Goal: Information Seeking & Learning: Learn about a topic

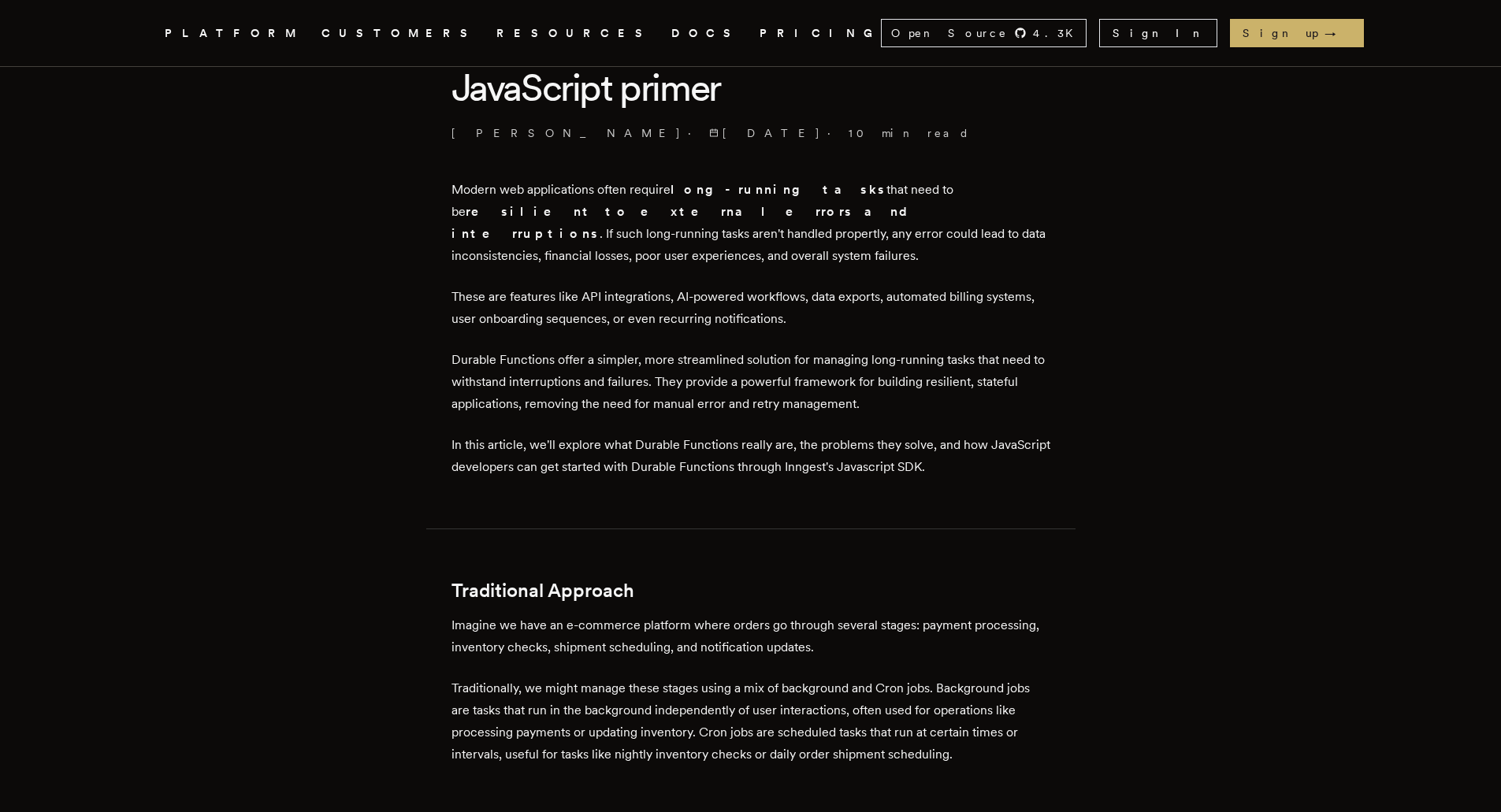
scroll to position [472, 0]
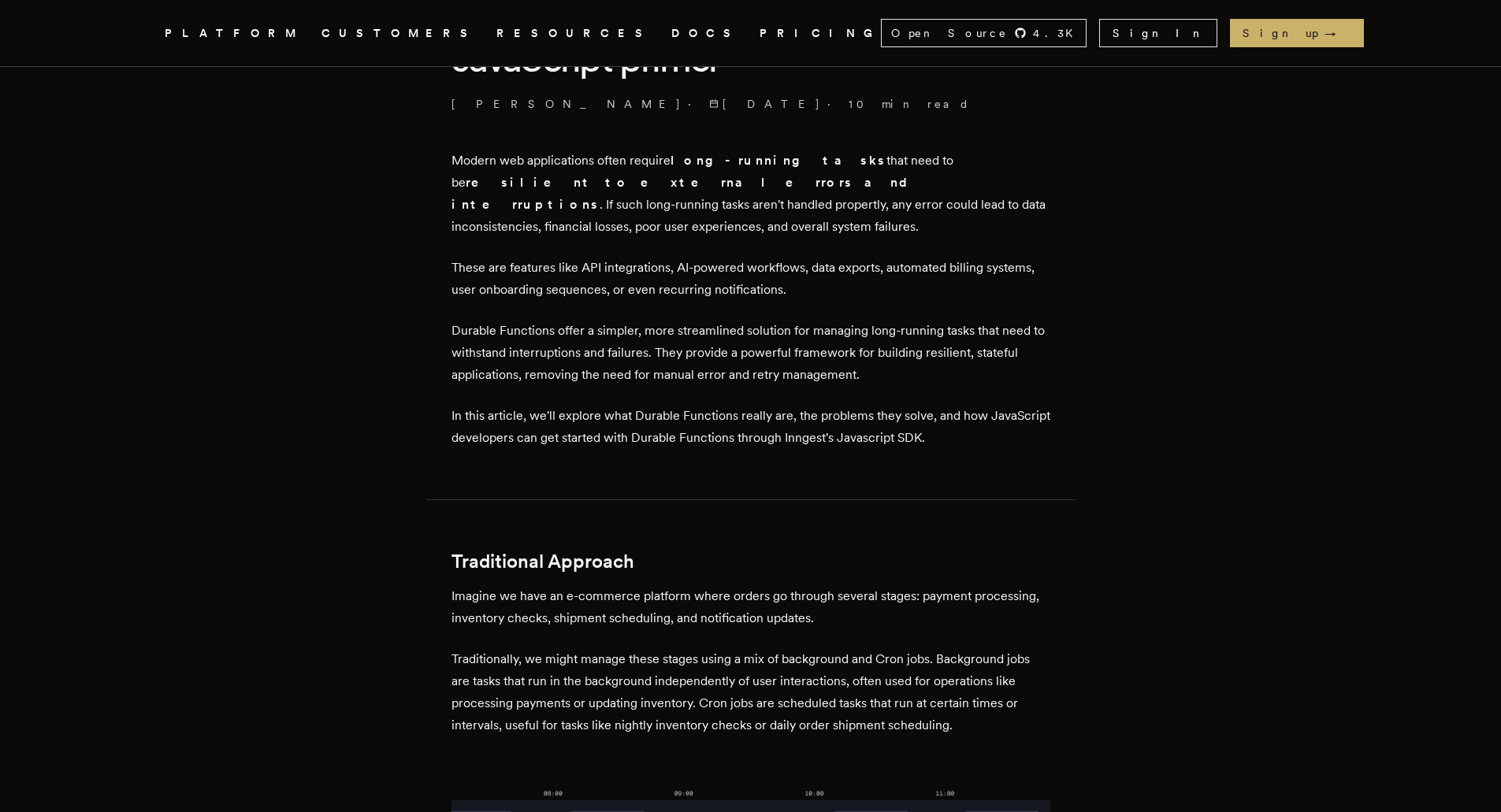
click at [464, 320] on p "Durable Functions offer a simpler, more streamlined solution for managing long-…" at bounding box center [750, 353] width 599 height 66
click at [528, 320] on p "Durable Functions offer a simpler, more streamlined solution for managing long-…" at bounding box center [750, 353] width 599 height 66
click at [571, 320] on p "Durable Functions offer a simpler, more streamlined solution for managing long-…" at bounding box center [750, 353] width 599 height 66
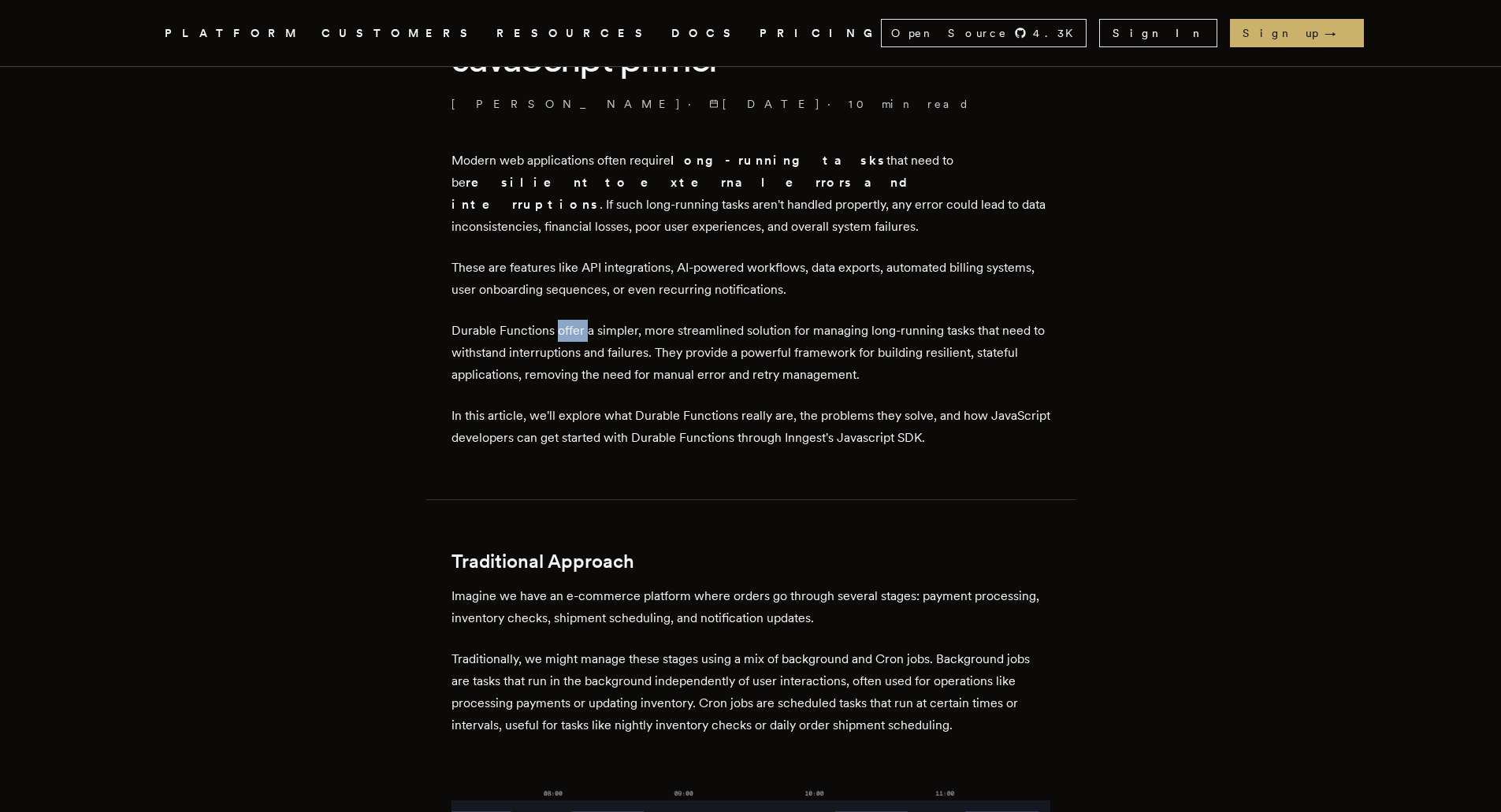
click at [571, 320] on p "Durable Functions offer a simpler, more streamlined solution for managing long-…" at bounding box center [750, 353] width 599 height 66
click at [592, 320] on p "Durable Functions offer a simpler, more streamlined solution for managing long-…" at bounding box center [750, 353] width 599 height 66
click at [611, 320] on p "Durable Functions offer a simpler, more streamlined solution for managing long-…" at bounding box center [750, 353] width 599 height 66
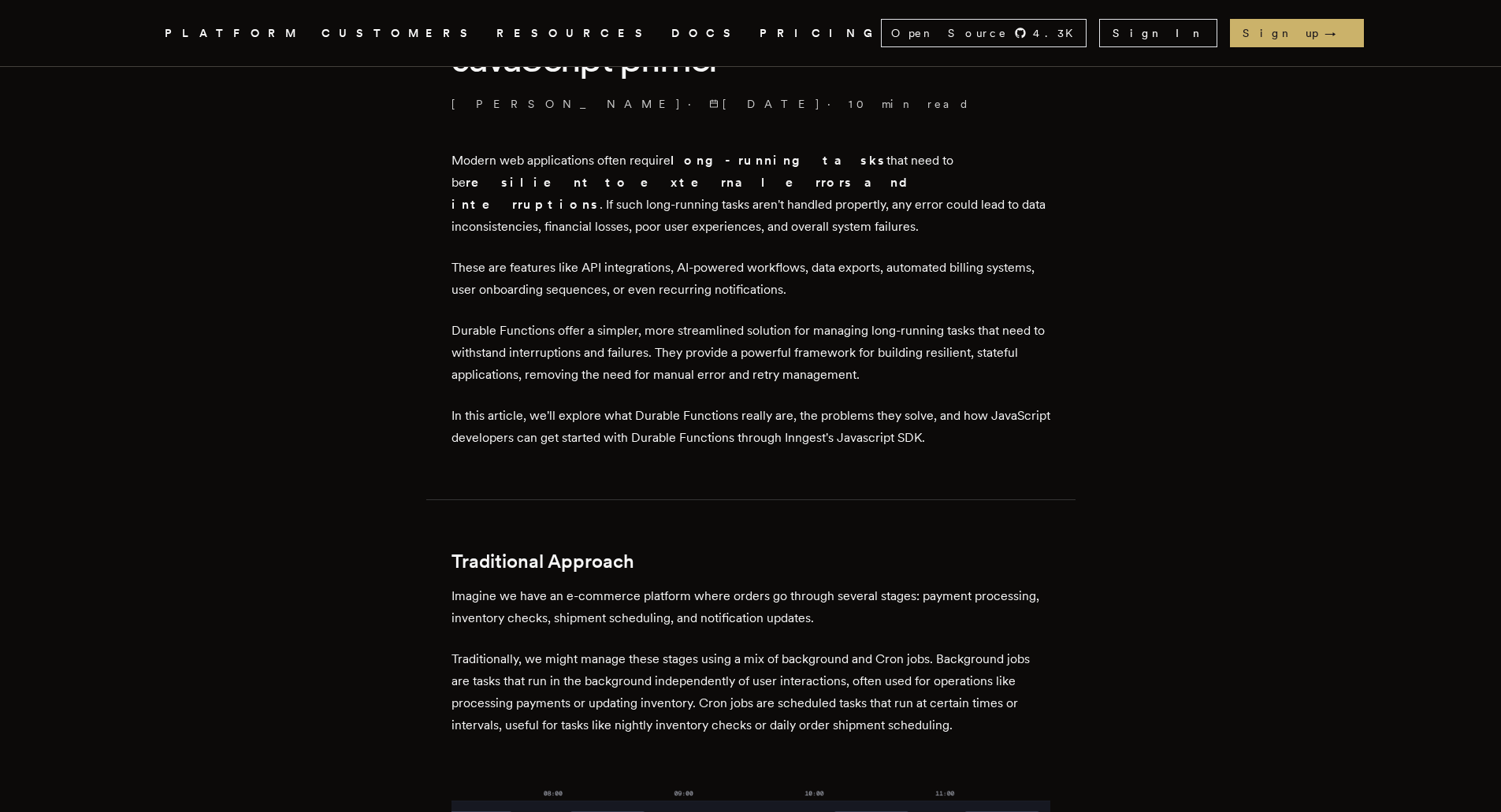
click at [665, 320] on p "Durable Functions offer a simpler, more streamlined solution for managing long-…" at bounding box center [750, 353] width 599 height 66
click at [666, 320] on p "Durable Functions offer a simpler, more streamlined solution for managing long-…" at bounding box center [750, 353] width 599 height 66
click at [705, 320] on p "Durable Functions offer a simpler, more streamlined solution for managing long-…" at bounding box center [750, 353] width 599 height 66
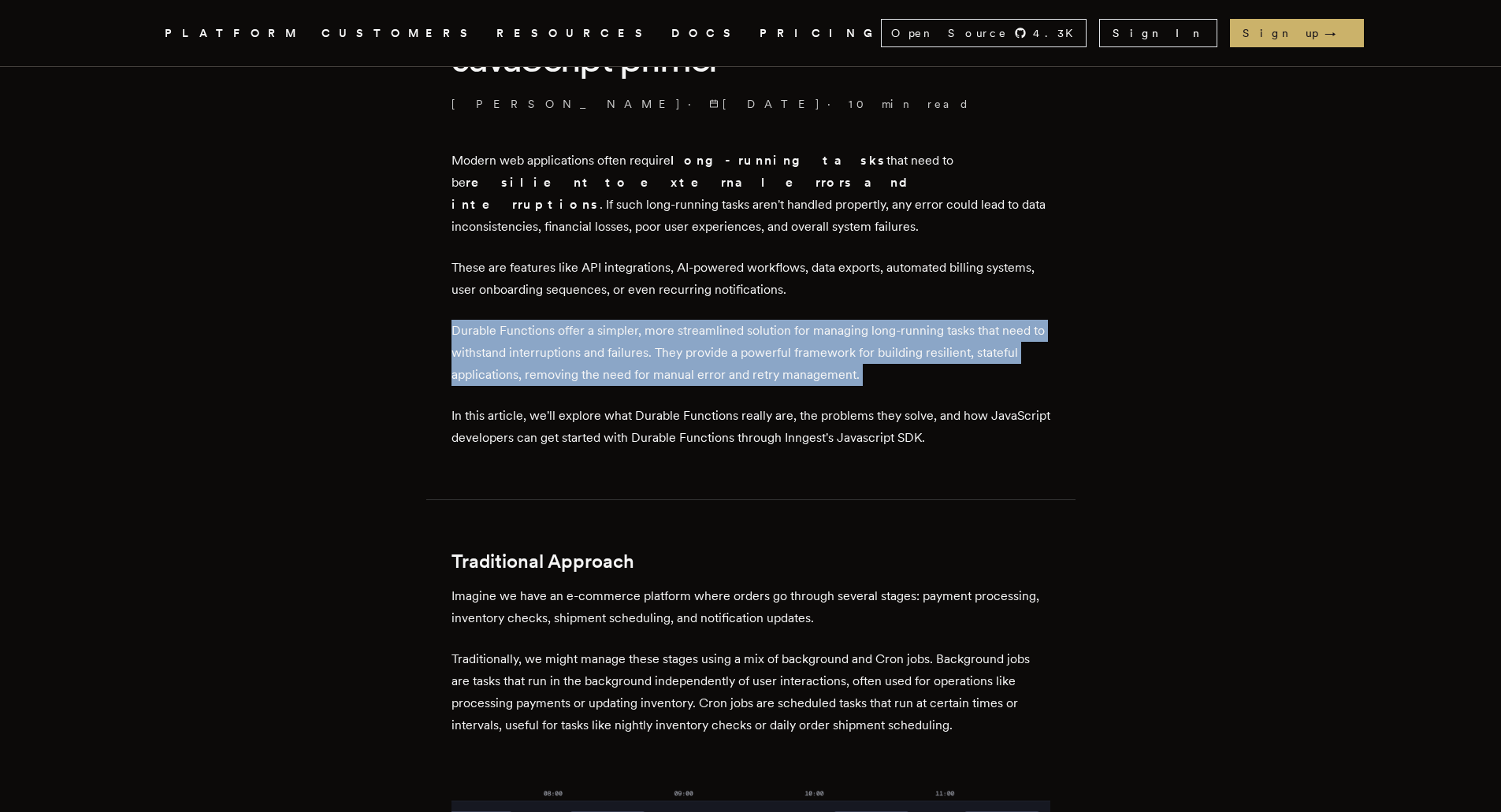
click at [705, 320] on p "Durable Functions offer a simpler, more streamlined solution for managing long-…" at bounding box center [750, 353] width 599 height 66
click at [713, 344] on p "Durable Functions offer a simpler, more streamlined solution for managing long-…" at bounding box center [750, 353] width 599 height 66
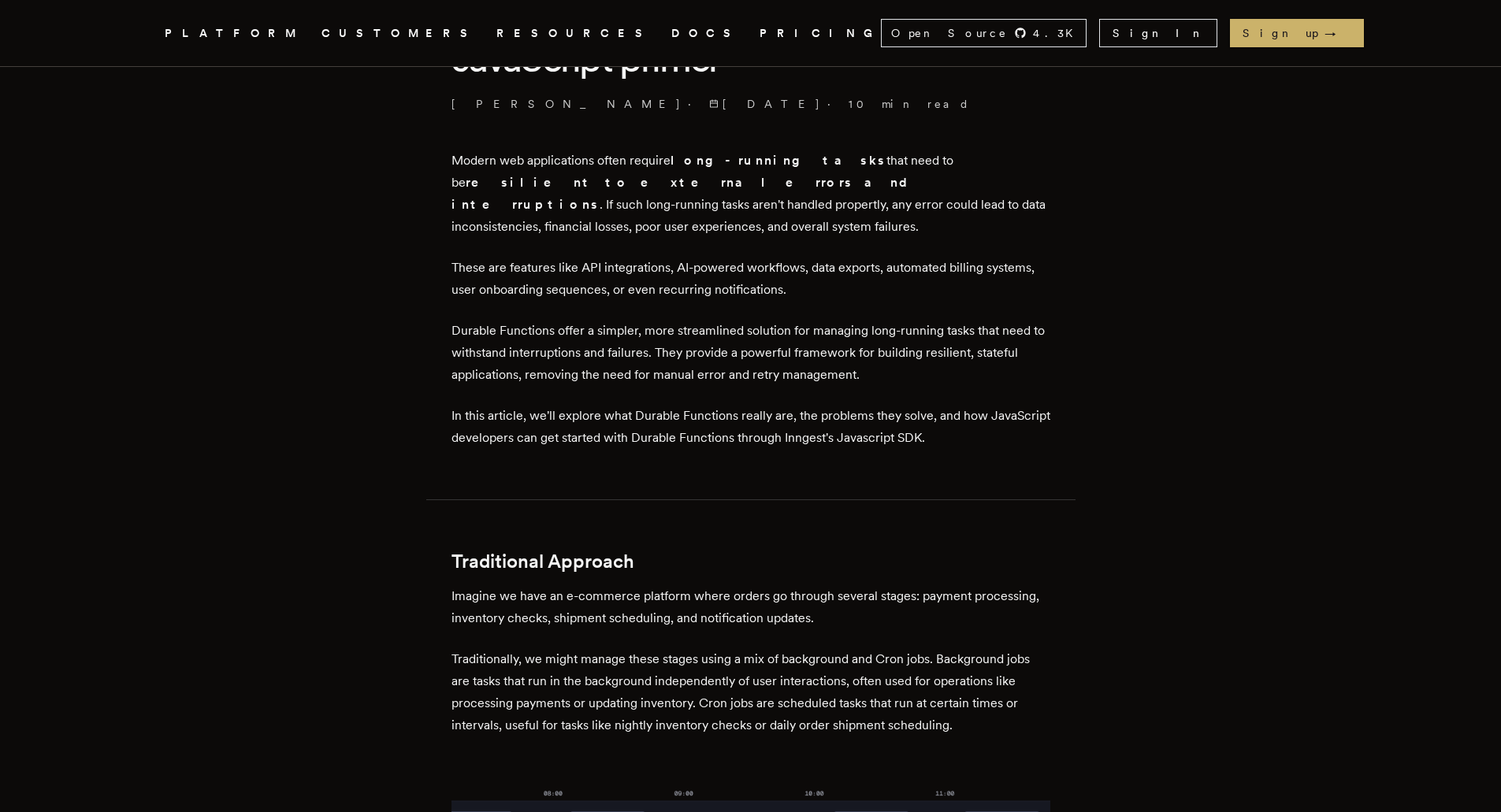
click at [461, 404] on p "In this article, we'll explore what Durable Functions really are, the problems …" at bounding box center [750, 426] width 599 height 44
click at [479, 404] on p "In this article, we'll explore what Durable Functions really are, the problems …" at bounding box center [750, 426] width 599 height 44
click at [509, 404] on p "In this article, we'll explore what Durable Functions really are, the problems …" at bounding box center [750, 426] width 599 height 44
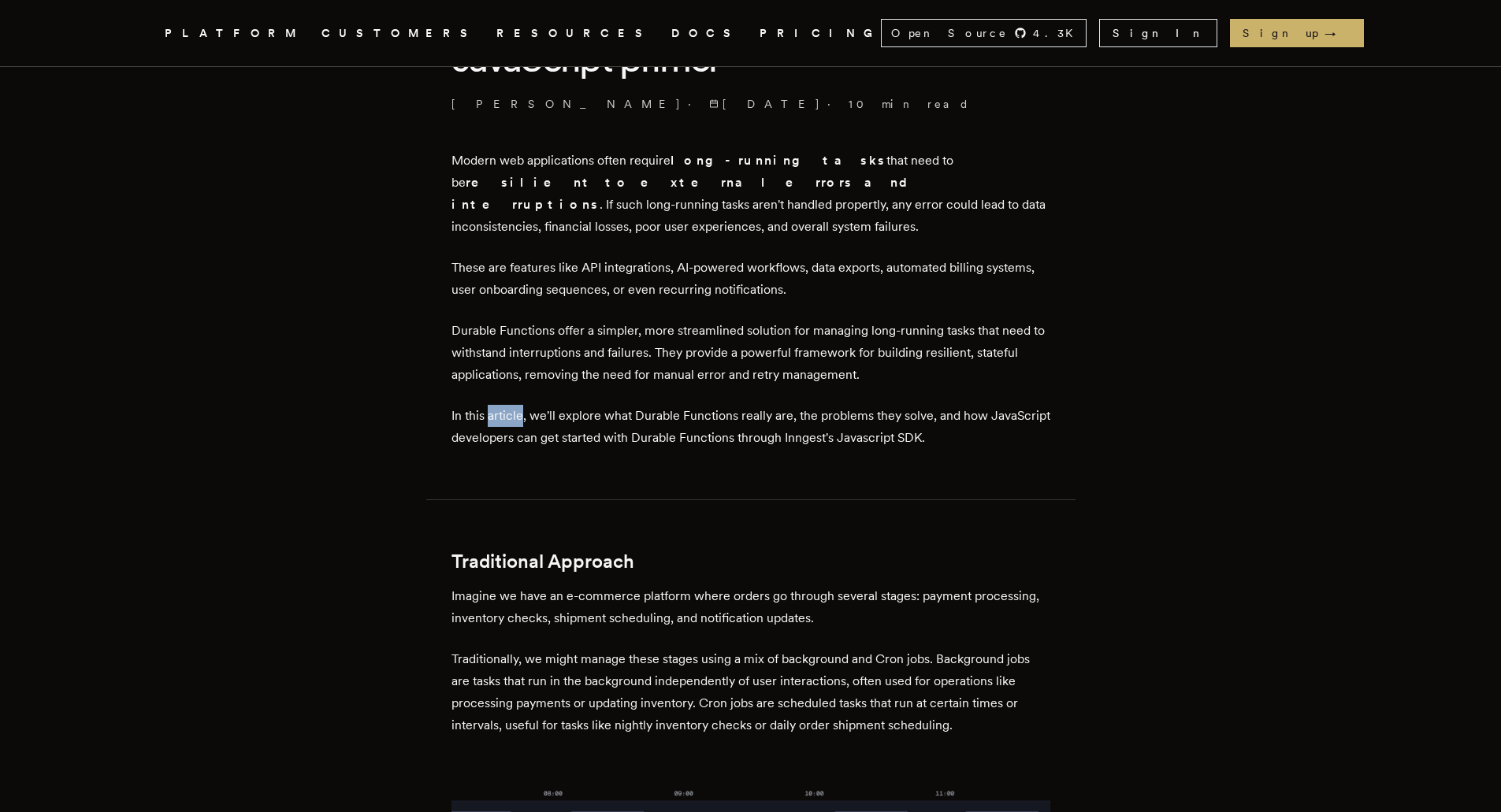
click at [509, 404] on p "In this article, we'll explore what Durable Functions really are, the problems …" at bounding box center [750, 426] width 599 height 44
click at [543, 404] on p "In this article, we'll explore what Durable Functions really are, the problems …" at bounding box center [750, 426] width 599 height 44
click at [543, 404] on p "In this article, we'll explore what Durable Functions really are, the problems …" at bounding box center [750, 426] width 599 height 44
click at [532, 404] on p "In this article, we'll explore what Durable Functions really are, the problems …" at bounding box center [750, 426] width 599 height 44
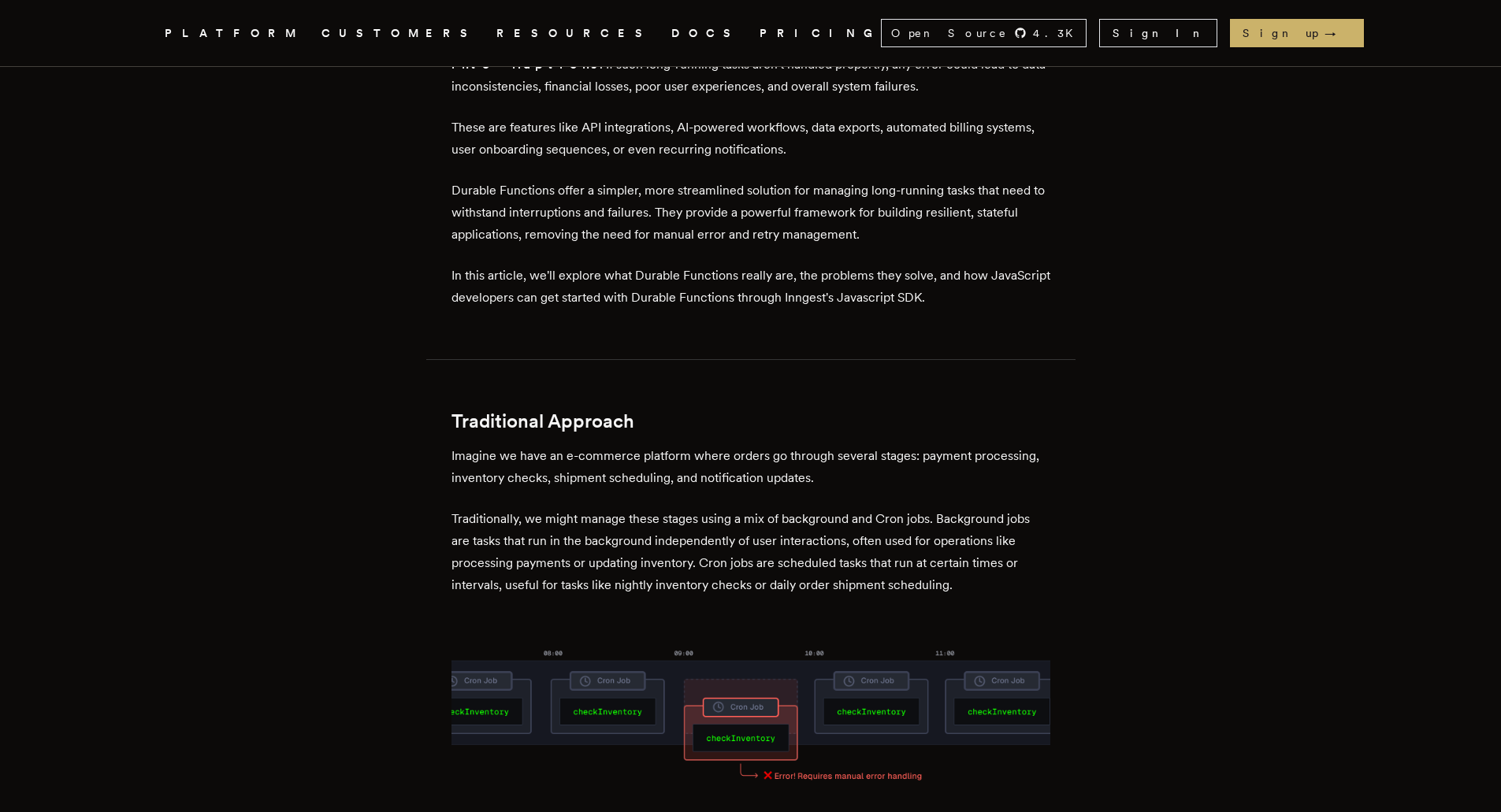
scroll to position [630, 0]
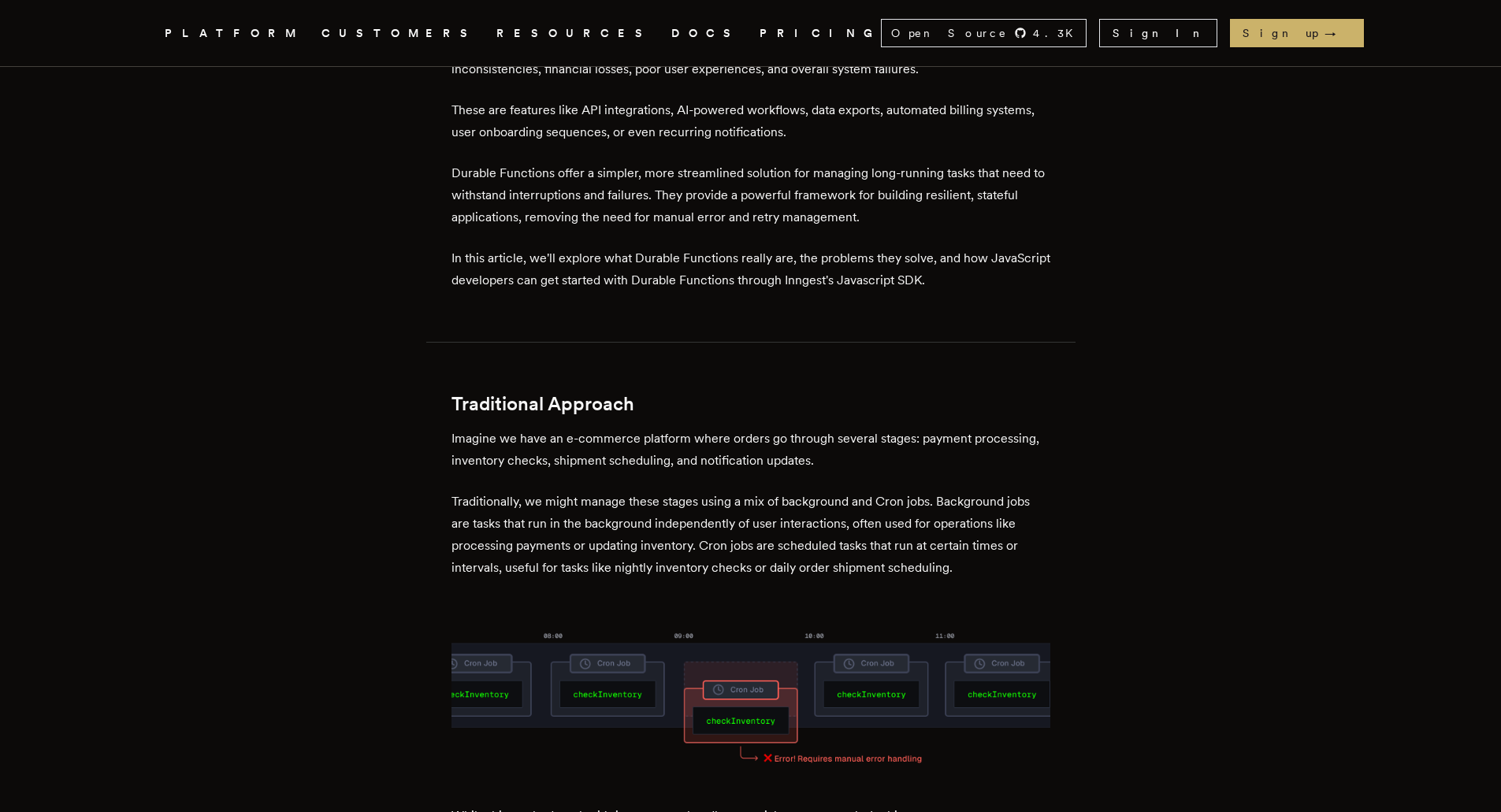
click at [493, 490] on p "Traditionally, we might manage these stages using a mix of background and Cron …" at bounding box center [750, 535] width 599 height 88
click at [539, 490] on p "Traditionally, we might manage these stages using a mix of background and Cron …" at bounding box center [750, 535] width 599 height 88
click at [560, 490] on p "Traditionally, we might manage these stages using a mix of background and Cron …" at bounding box center [750, 535] width 599 height 88
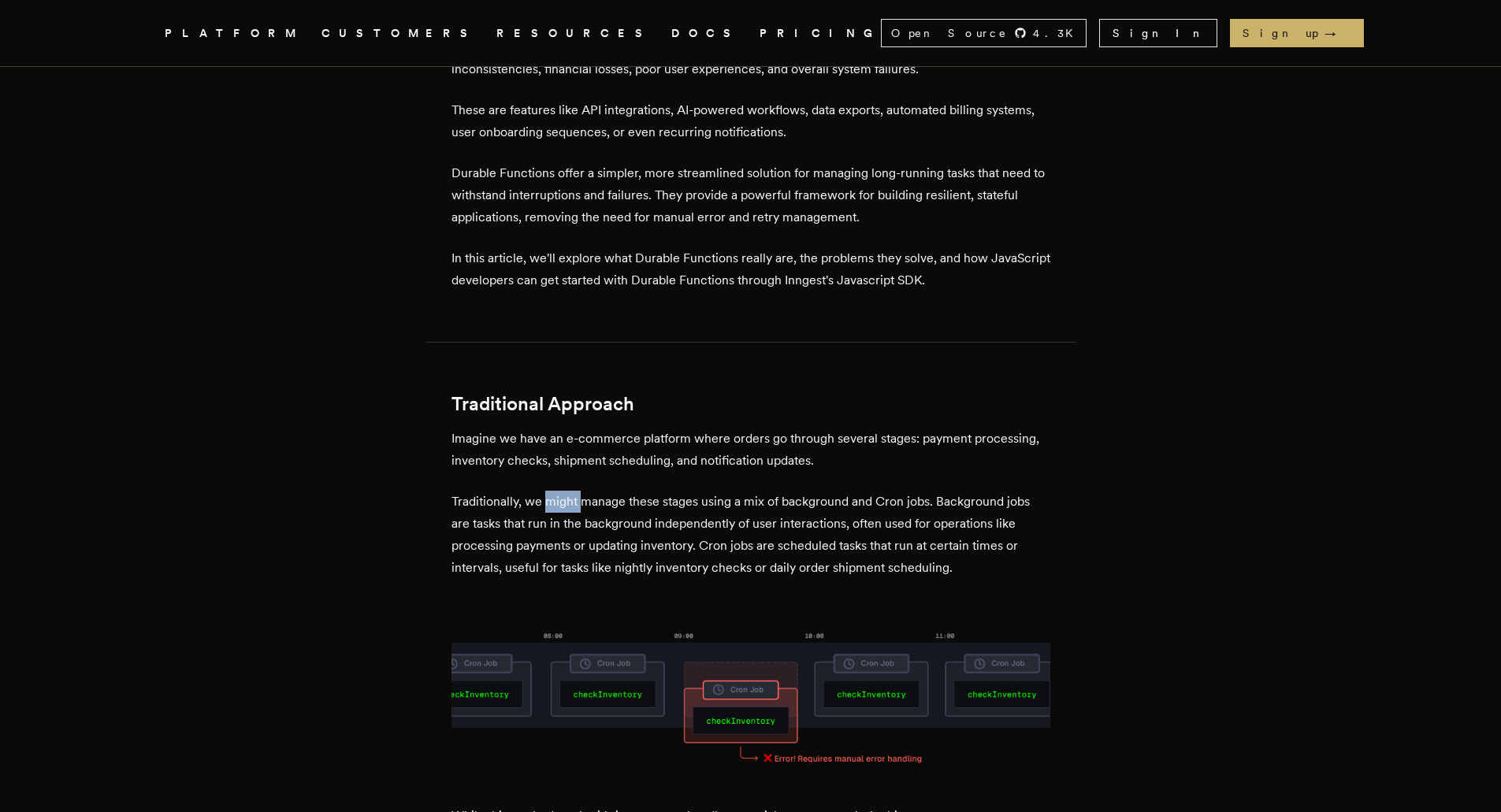
click at [561, 490] on p "Traditionally, we might manage these stages using a mix of background and Cron …" at bounding box center [750, 535] width 599 height 88
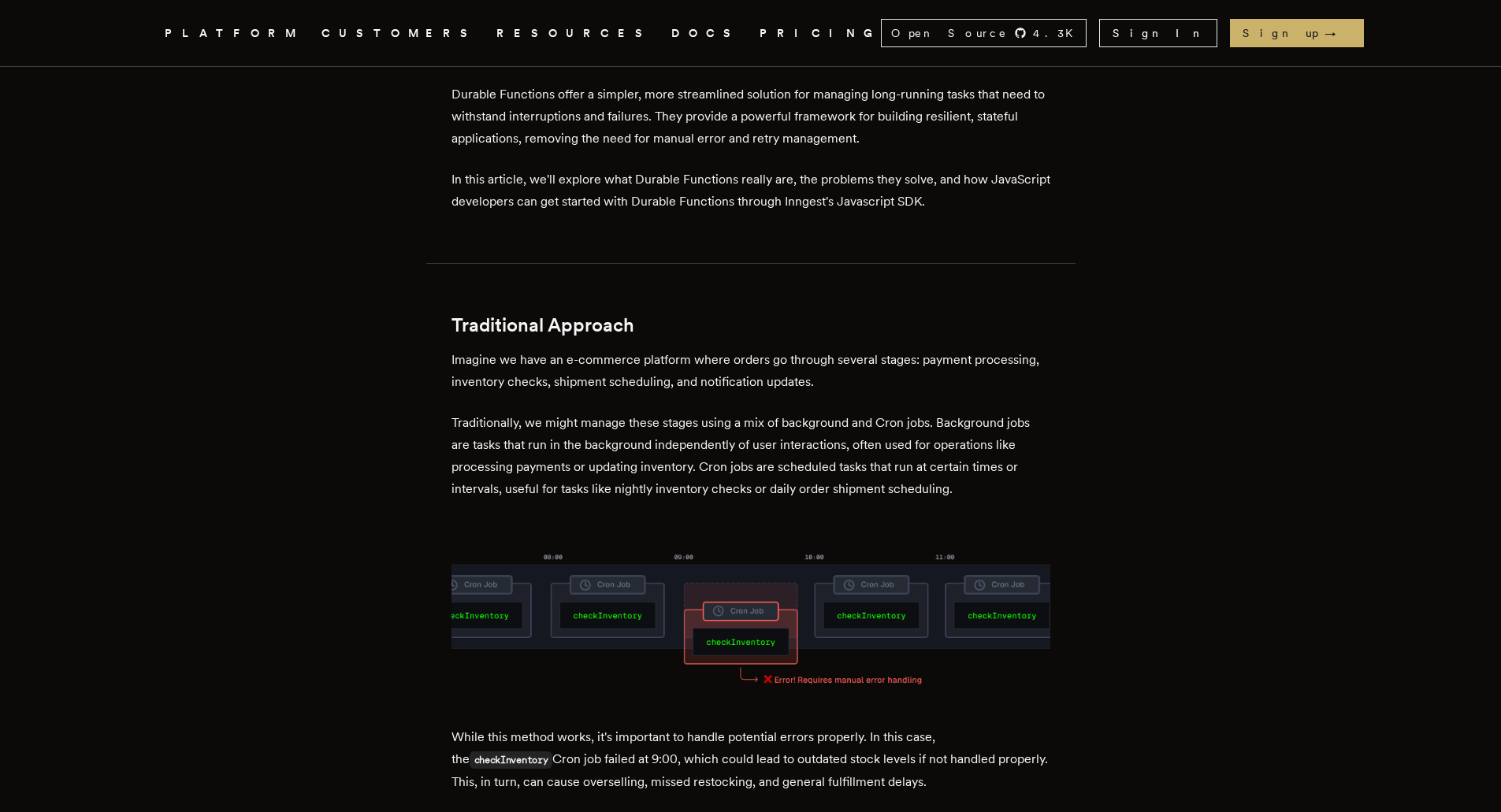
click at [615, 442] on p "Traditionally, we might manage these stages using a mix of background and Cron …" at bounding box center [750, 456] width 599 height 88
click at [535, 412] on p "Traditionally, we might manage these stages using a mix of background and Cron …" at bounding box center [750, 456] width 599 height 88
